Goal: Information Seeking & Learning: Learn about a topic

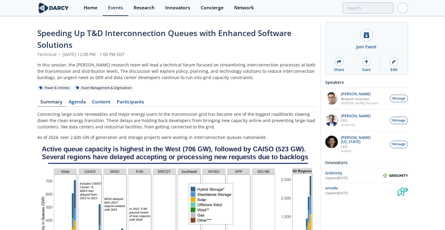
click at [79, 105] on link "Agenda" at bounding box center [77, 103] width 23 height 7
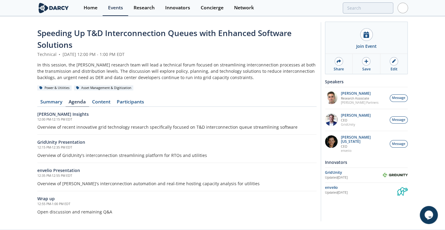
scroll to position [13, 0]
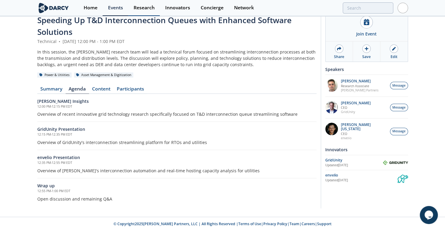
drag, startPoint x: 141, startPoint y: 56, endPoint x: 138, endPoint y: 10, distance: 46.7
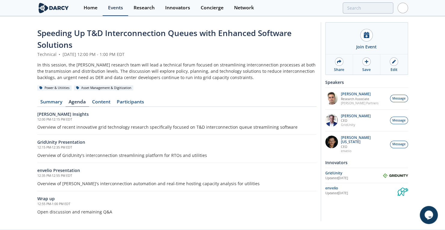
click at [110, 6] on div "Events" at bounding box center [115, 7] width 15 height 5
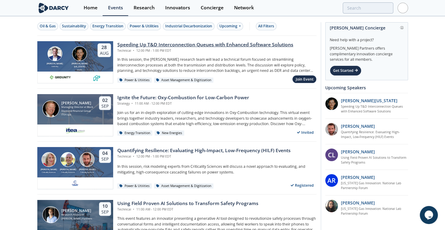
click at [134, 42] on div "Speeding Up T&D Interconnection Queues with Enhanced Software Solutions" at bounding box center [205, 44] width 176 height 7
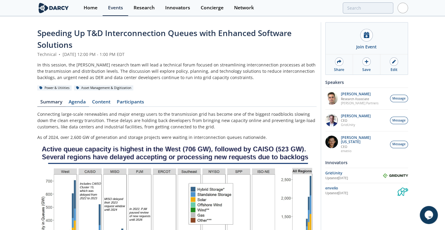
click at [78, 100] on link "Agenda" at bounding box center [77, 103] width 23 height 7
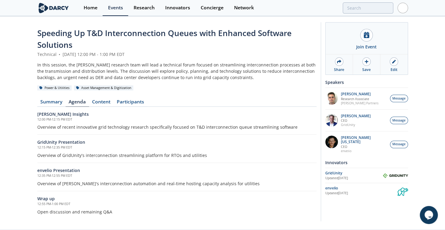
click at [7, 116] on div "Speeding Up T&D Interconnection Queues with Enhanced Software Solutions Technic…" at bounding box center [222, 123] width 445 height 213
